Goal: Task Accomplishment & Management: Manage account settings

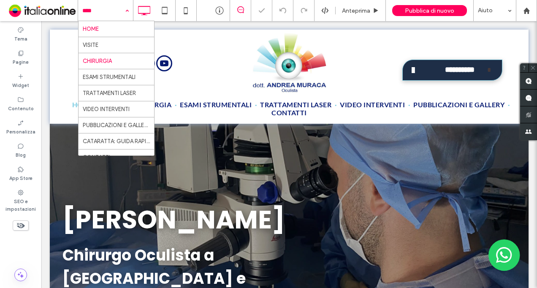
scroll to position [28, 0]
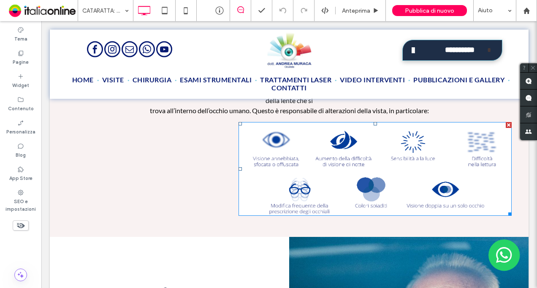
scroll to position [366, 0]
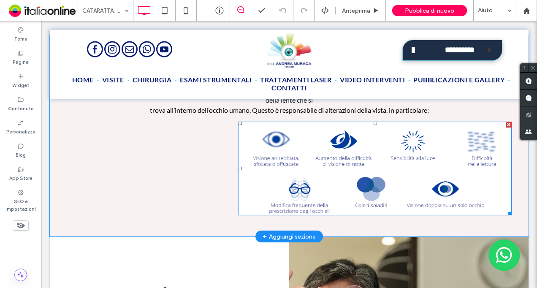
click at [368, 161] on img at bounding box center [375, 169] width 273 height 94
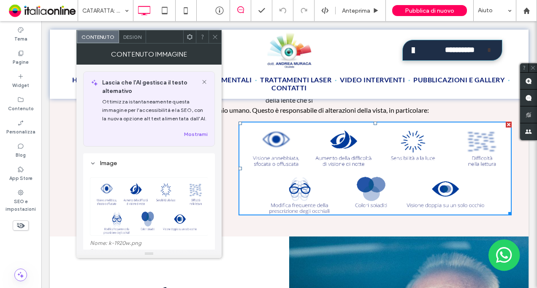
click at [216, 36] on icon at bounding box center [215, 37] width 6 height 6
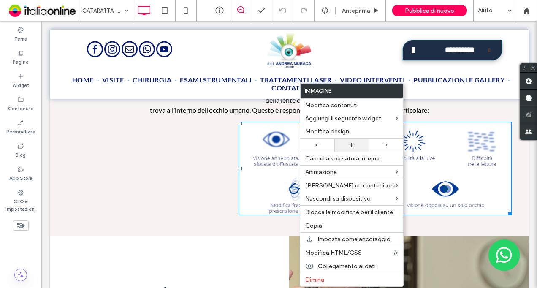
click at [353, 141] on div at bounding box center [351, 144] width 34 height 13
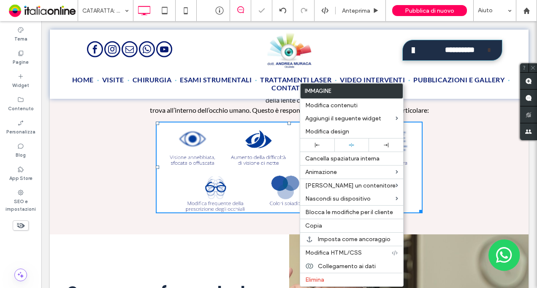
click at [117, 143] on div "Cos’è la cataratta? La cataratta è una condizione molto comune, soprattutto con…" at bounding box center [289, 134] width 479 height 199
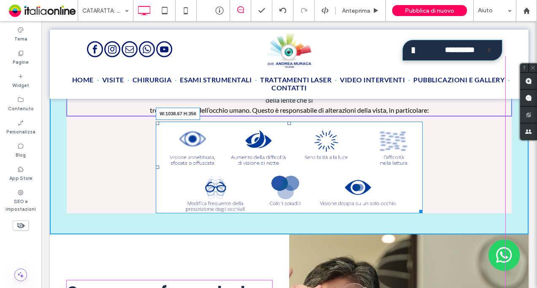
drag, startPoint x: 415, startPoint y: 209, endPoint x: 549, endPoint y: 247, distance: 138.7
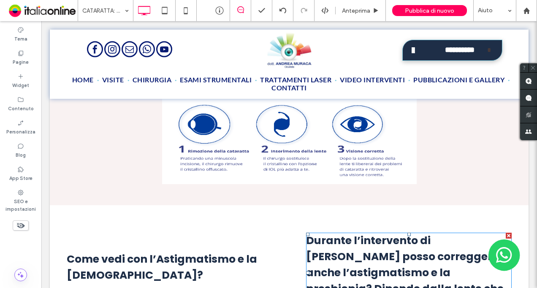
scroll to position [940, 0]
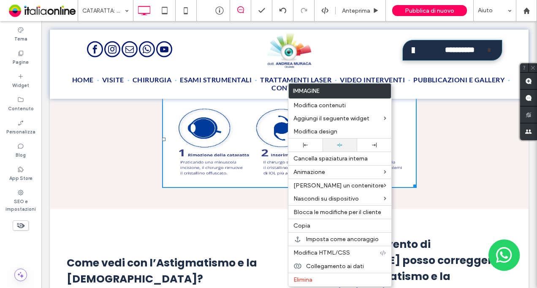
click at [344, 146] on div at bounding box center [340, 144] width 26 height 5
click at [435, 160] on div "Ci sono diversi tipi di lente. Con l’intervento di cataratta È POSSIBILE ANCHE …" at bounding box center [289, 106] width 479 height 206
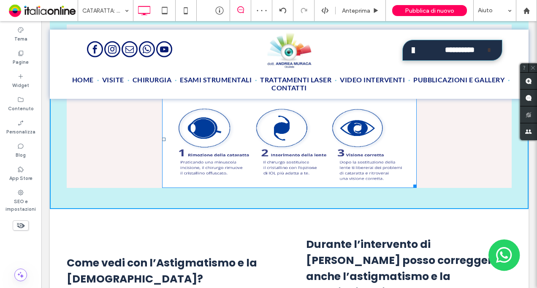
drag, startPoint x: 410, startPoint y: 190, endPoint x: 526, endPoint y: 209, distance: 117.2
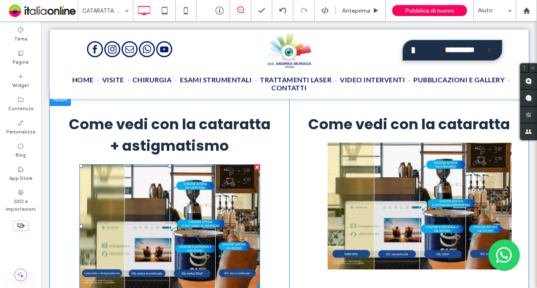
scroll to position [1378, 0]
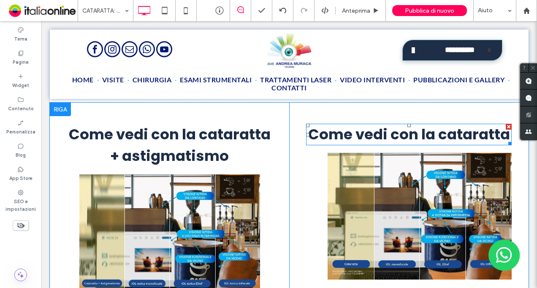
click at [434, 134] on span "Come vedi con la cataratta" at bounding box center [409, 134] width 202 height 20
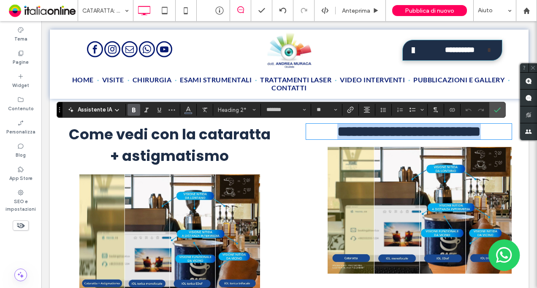
click at [435, 135] on span "**********" at bounding box center [409, 131] width 144 height 14
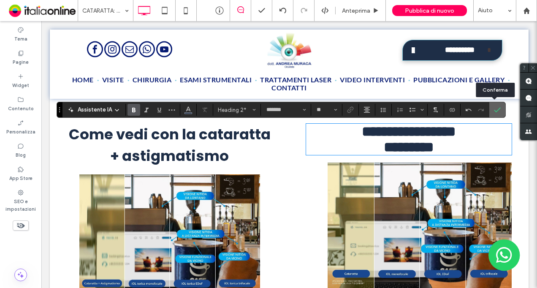
click at [494, 109] on icon "Conferma" at bounding box center [497, 109] width 7 height 7
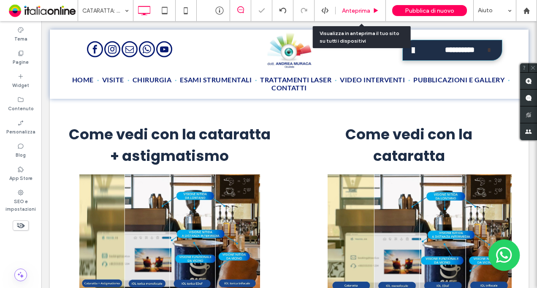
click at [366, 8] on span "Anteprima" at bounding box center [356, 10] width 28 height 7
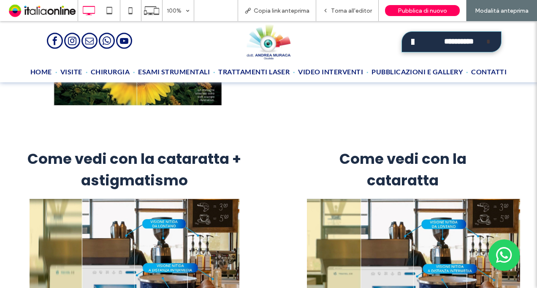
scroll to position [1387, 0]
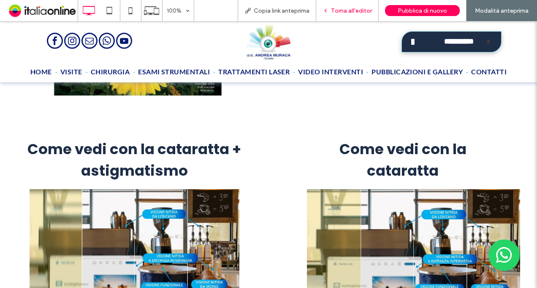
click at [340, 15] on div "Torna all'editor" at bounding box center [347, 10] width 62 height 21
